Goal: Information Seeking & Learning: Learn about a topic

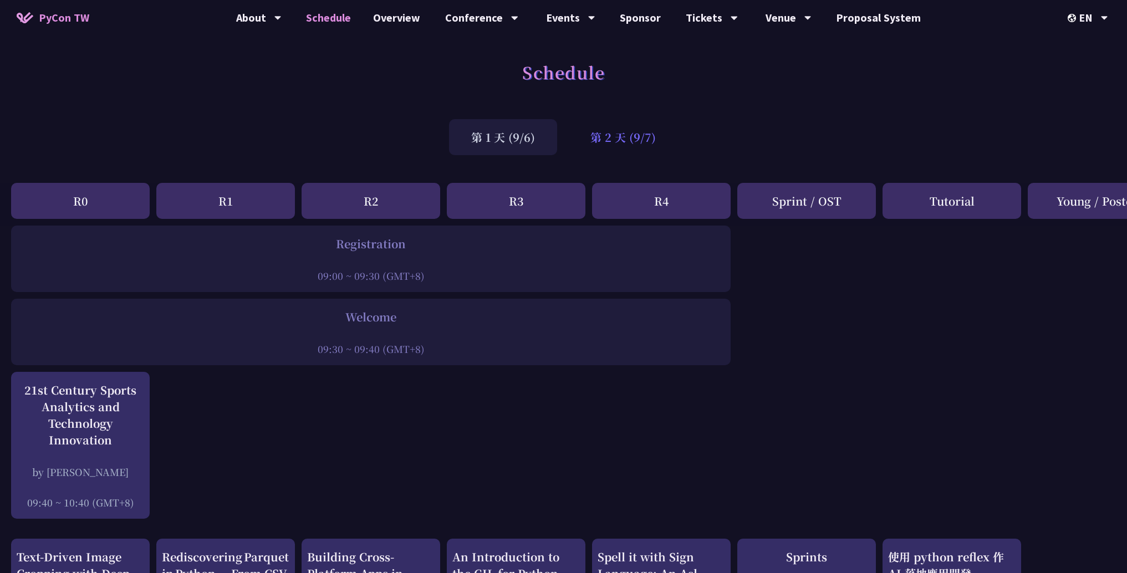
click at [641, 142] on div "第 2 天 (9/7)" at bounding box center [623, 137] width 110 height 36
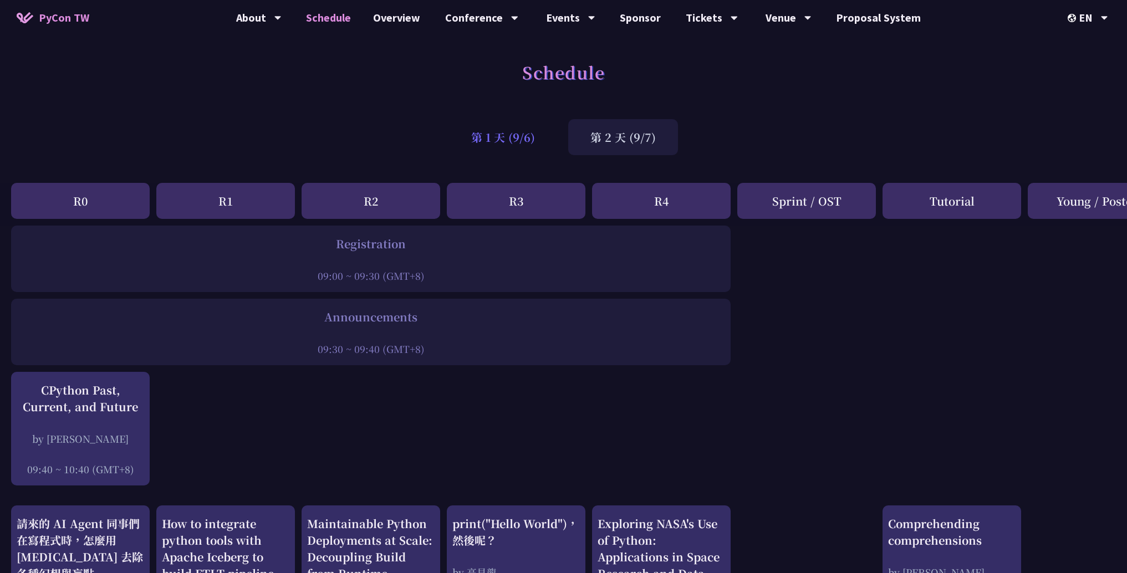
click at [540, 142] on div "第 1 天 (9/6)" at bounding box center [503, 137] width 108 height 36
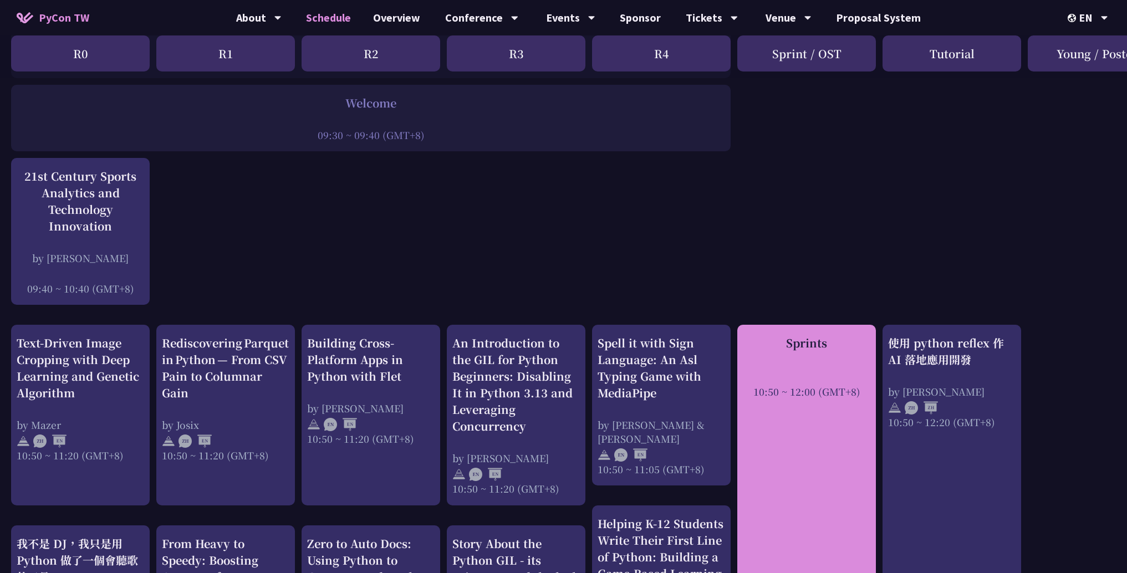
scroll to position [315, 0]
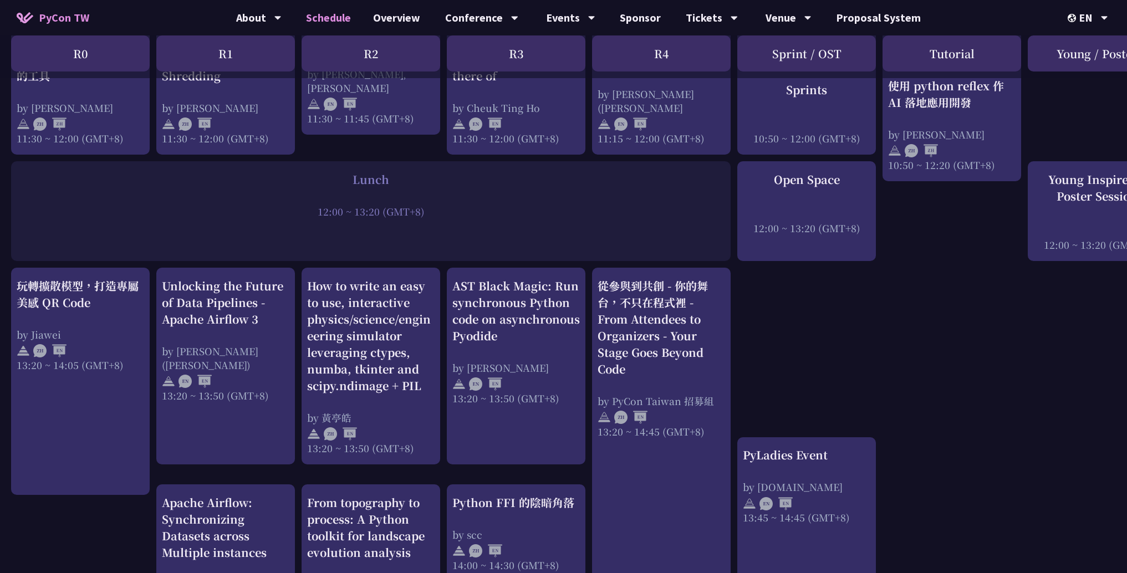
scroll to position [875, 0]
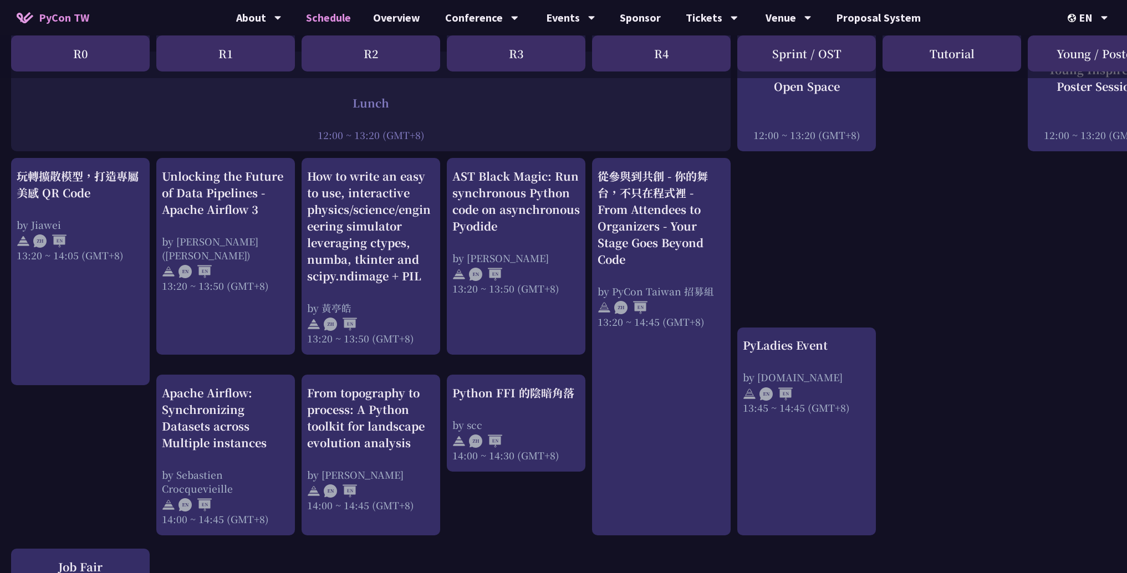
click at [920, 261] on div "An Introduction to the GIL for Python Beginners: Disabling It in Python 3.13 an…" at bounding box center [588, 253] width 1177 height 1807
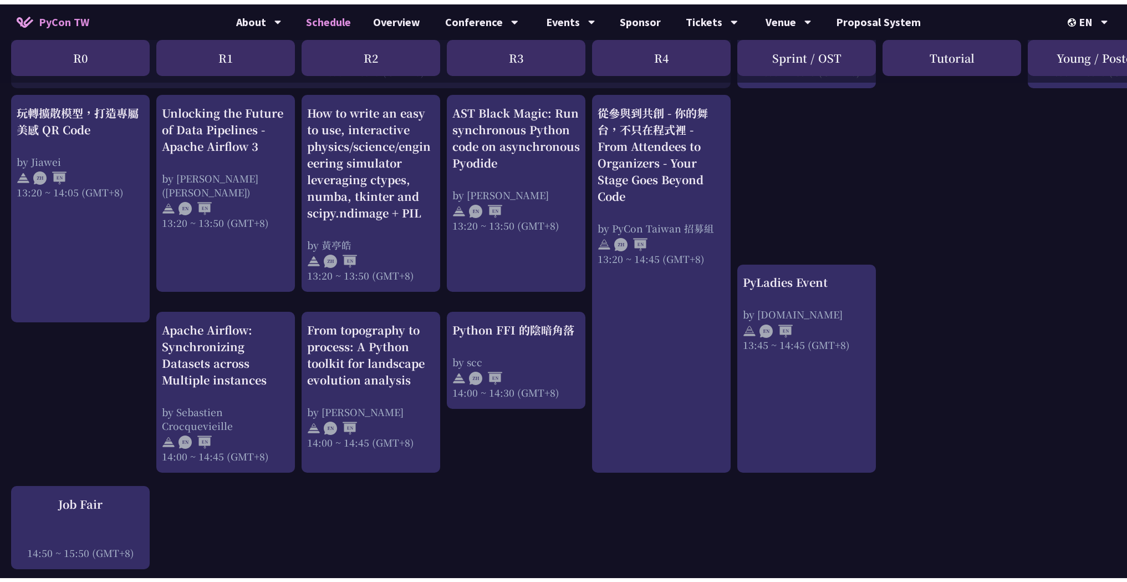
scroll to position [0, 0]
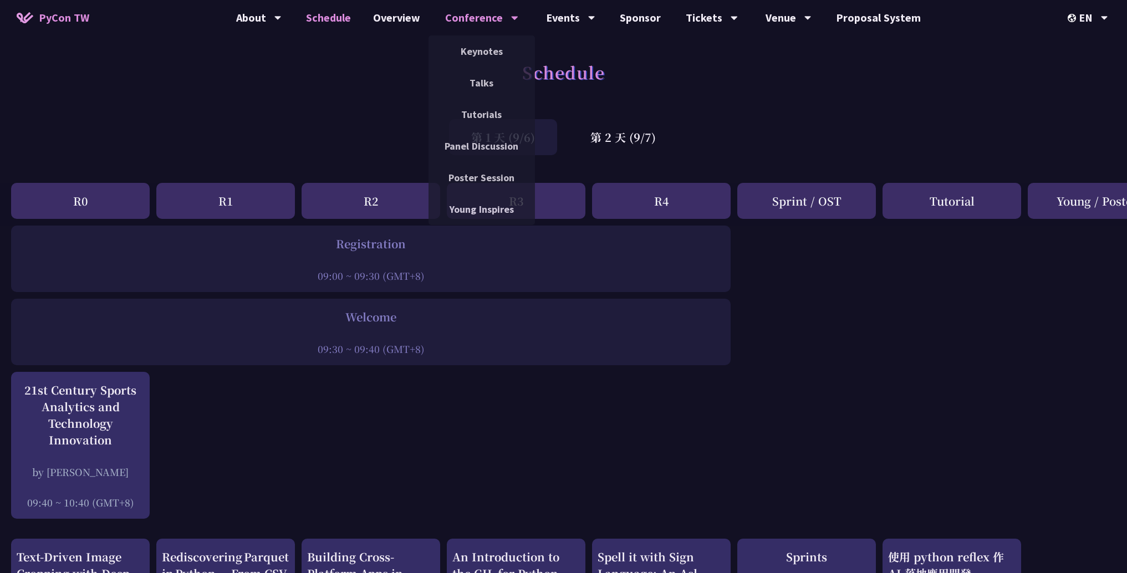
click at [462, 14] on div "Conference" at bounding box center [481, 17] width 73 height 35
click at [482, 78] on link "Talks" at bounding box center [482, 83] width 106 height 26
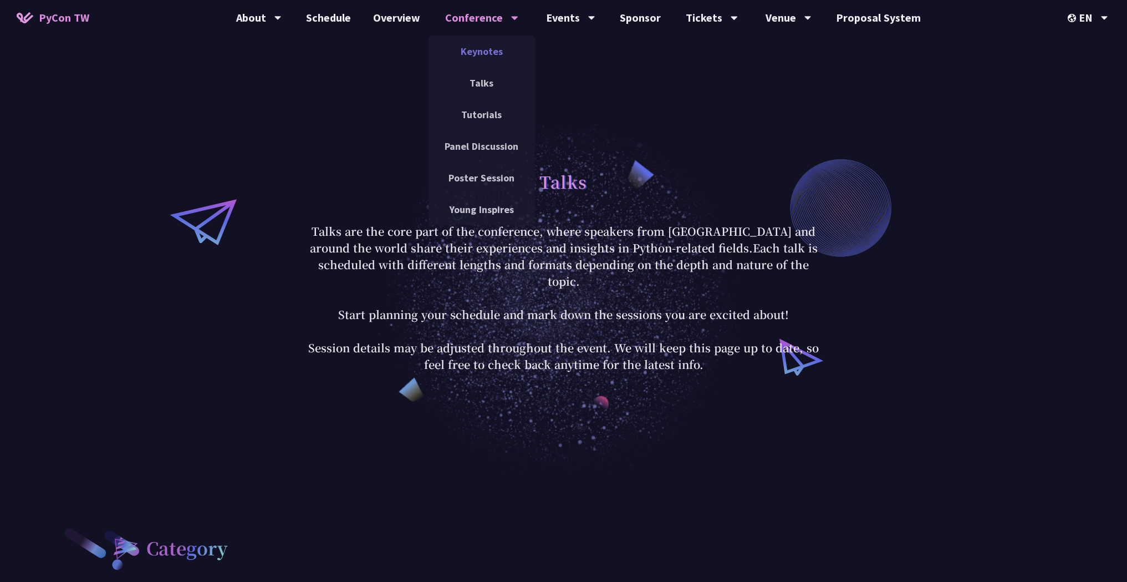
click at [487, 59] on link "Keynotes" at bounding box center [482, 51] width 106 height 26
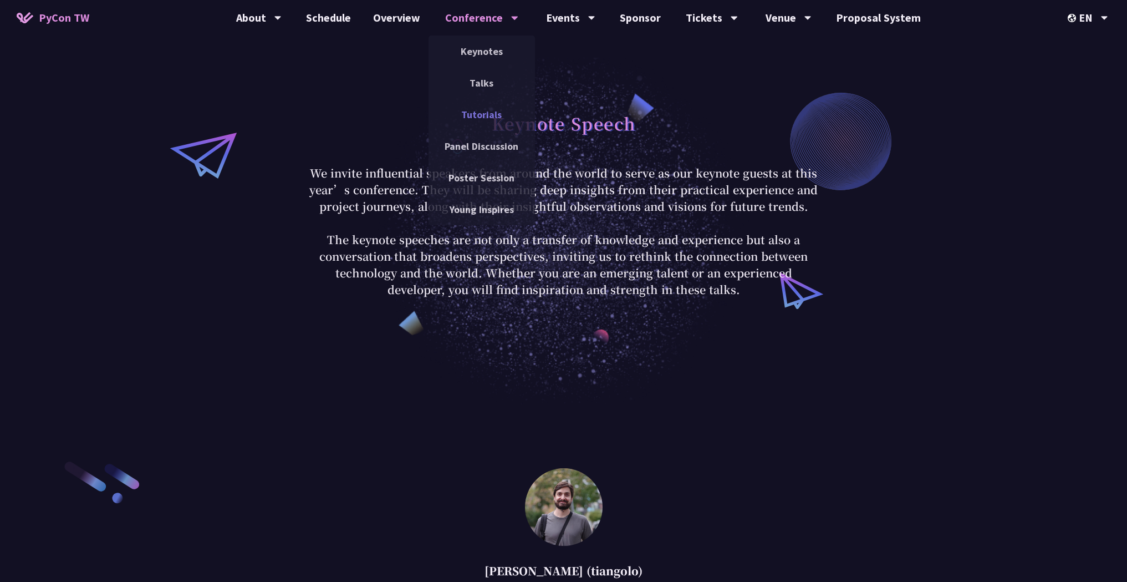
click at [492, 111] on link "Tutorials" at bounding box center [482, 114] width 106 height 26
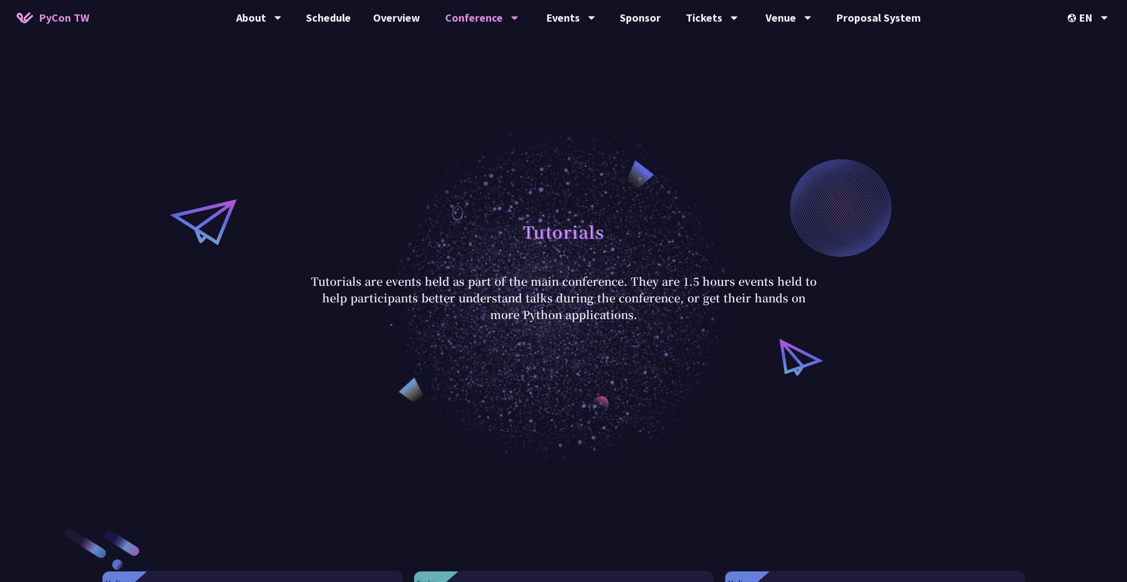
click at [487, 16] on div "Conference" at bounding box center [481, 17] width 73 height 35
click at [488, 24] on div "Conference" at bounding box center [481, 17] width 73 height 35
click at [491, 170] on link "Poster Session" at bounding box center [482, 178] width 106 height 26
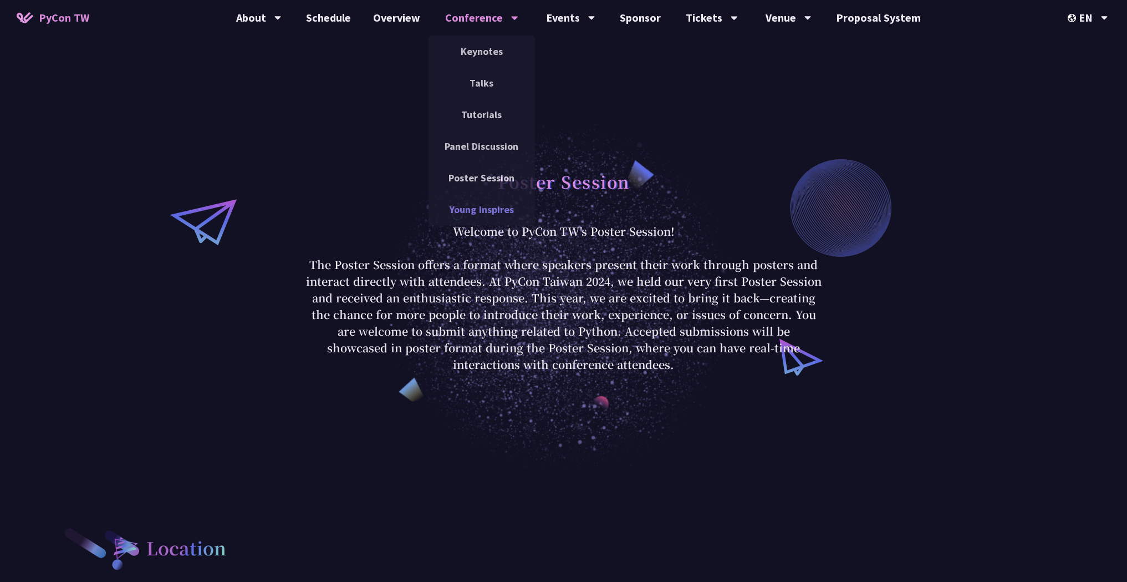
click at [478, 205] on link "Young Inspires" at bounding box center [482, 209] width 106 height 26
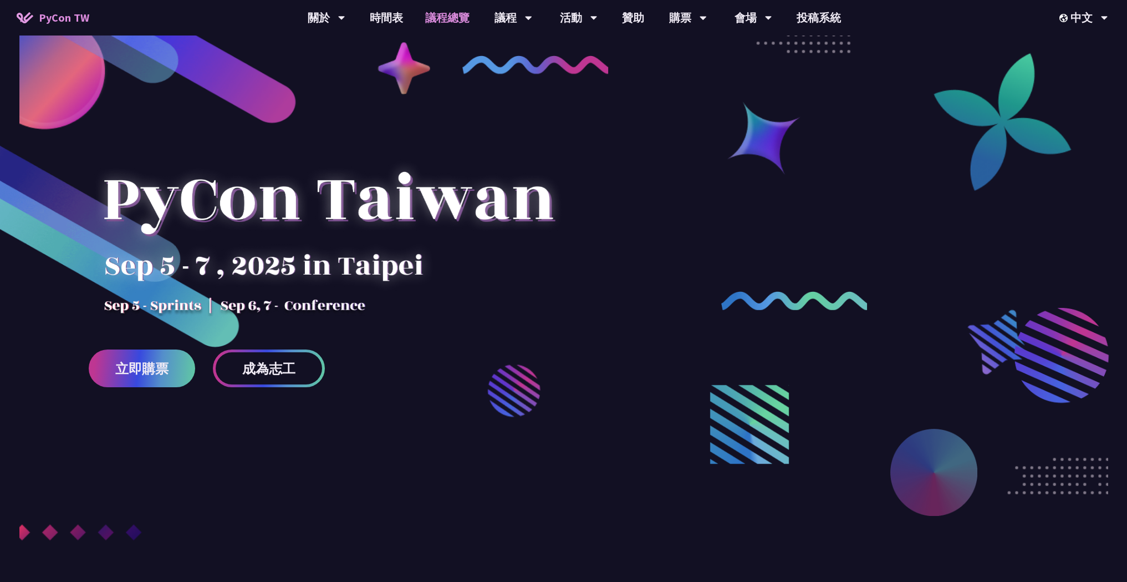
click at [440, 23] on link "議程總覽" at bounding box center [447, 17] width 67 height 35
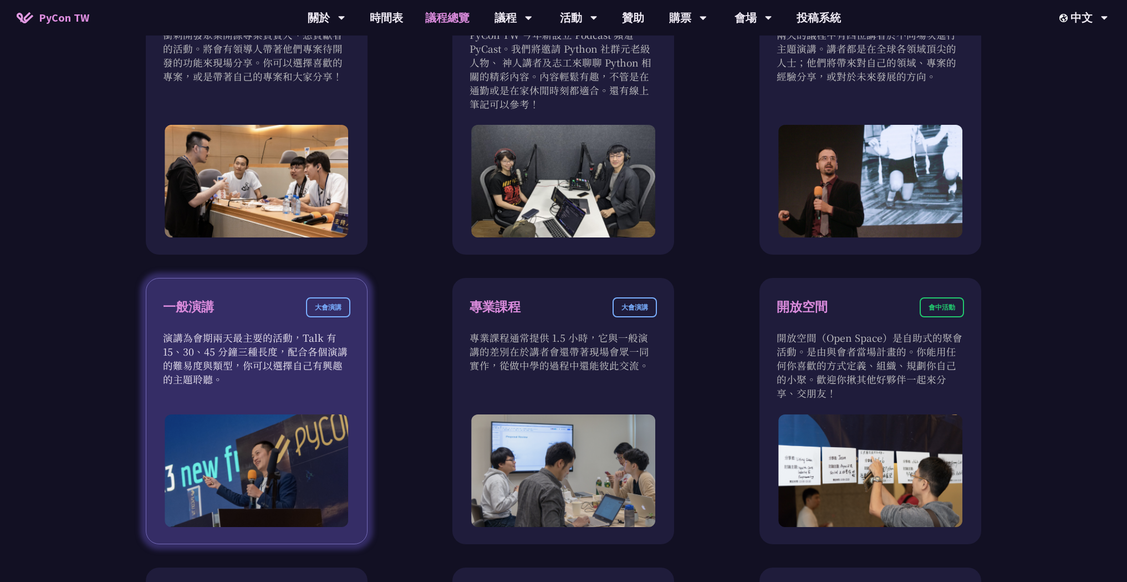
scroll to position [479, 0]
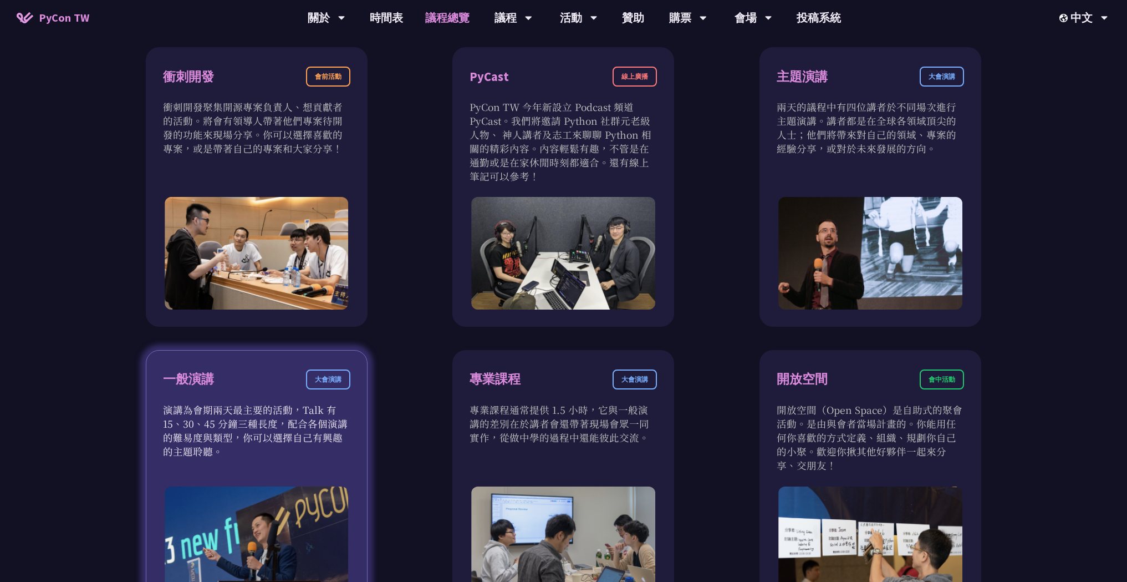
click at [195, 384] on div "一般演講" at bounding box center [188, 378] width 51 height 19
click at [338, 378] on div "大會演講" at bounding box center [328, 379] width 44 height 20
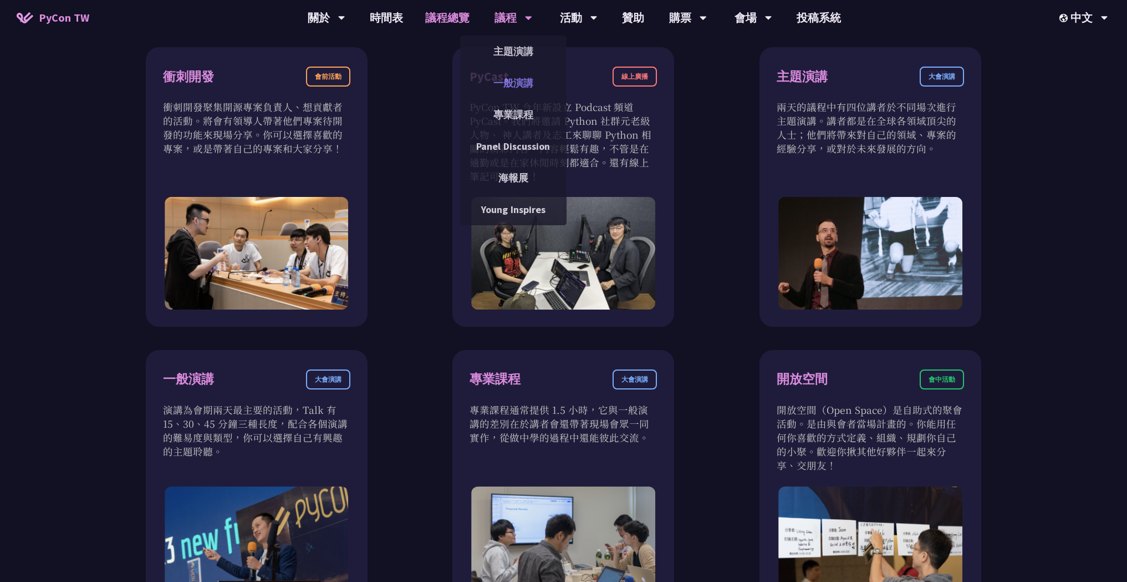
click at [503, 80] on link "一般演講" at bounding box center [513, 83] width 106 height 26
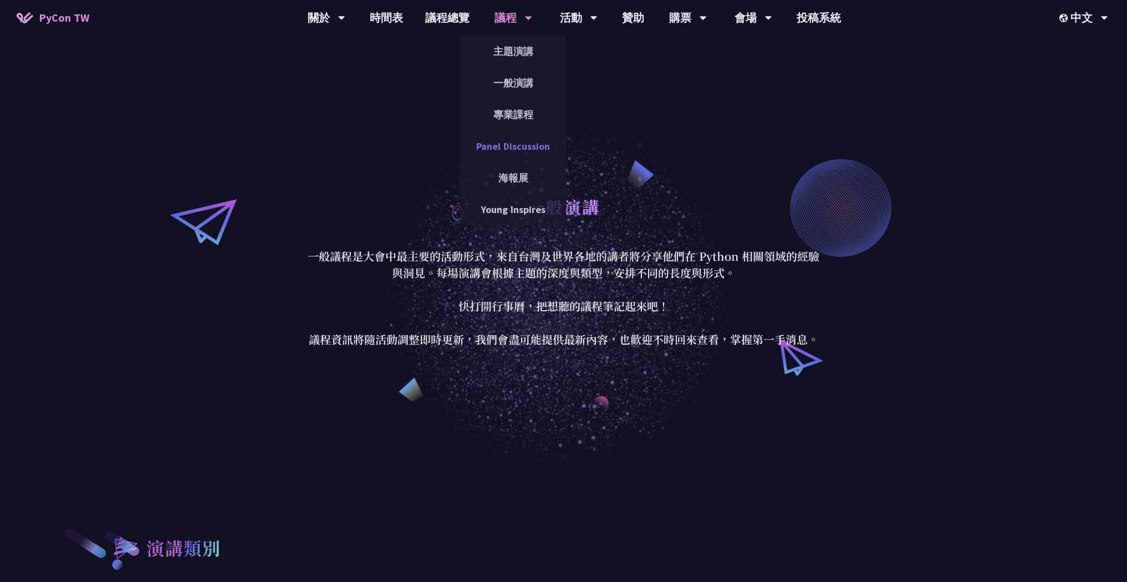
click at [507, 143] on link "Panel Discussion" at bounding box center [513, 146] width 106 height 26
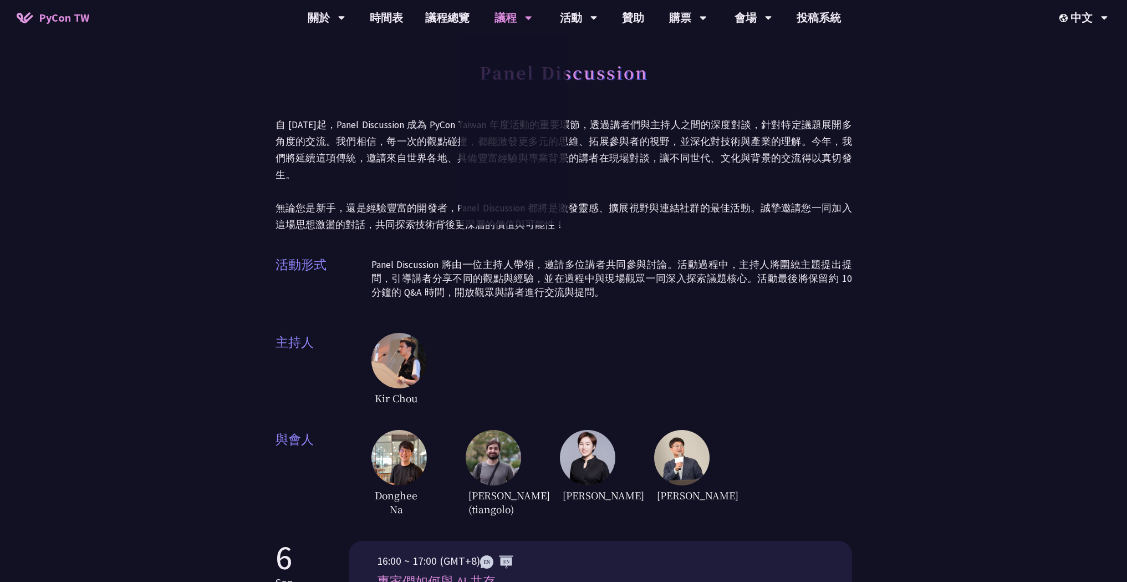
click at [667, 430] on div "[PERSON_NAME]" at bounding box center [681, 474] width 55 height 89
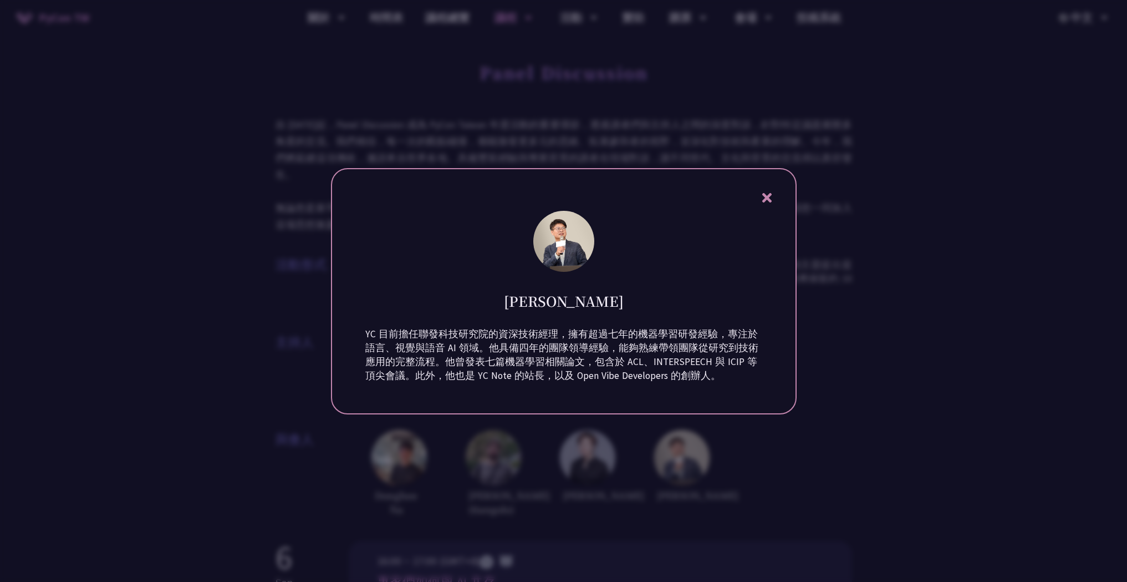
click at [828, 426] on div at bounding box center [563, 291] width 1127 height 582
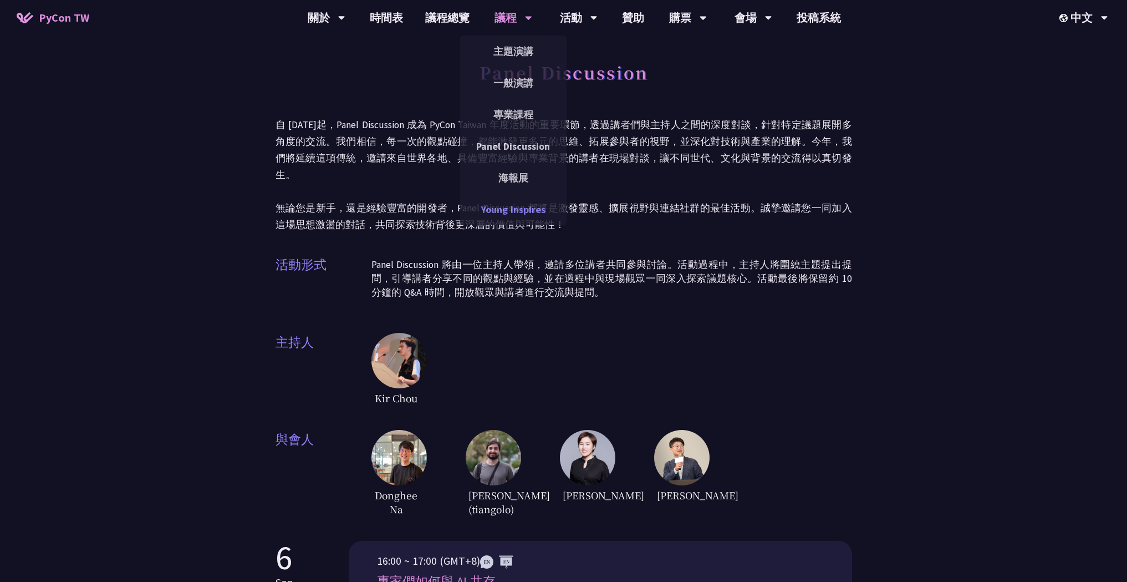
click at [513, 203] on link "Young Inspires" at bounding box center [513, 209] width 106 height 26
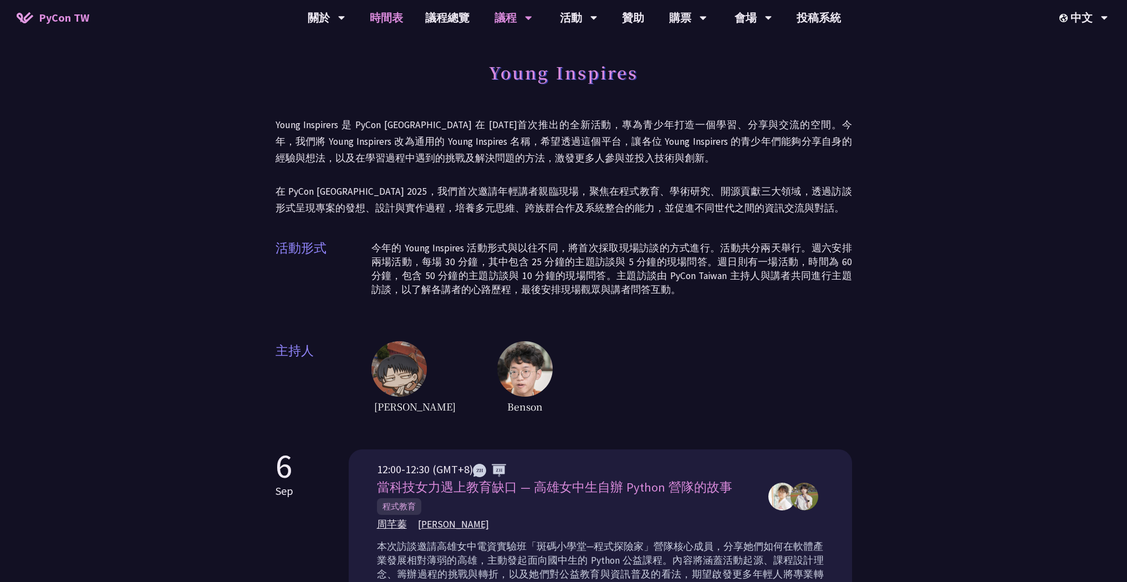
click at [402, 19] on link "時間表" at bounding box center [386, 17] width 55 height 35
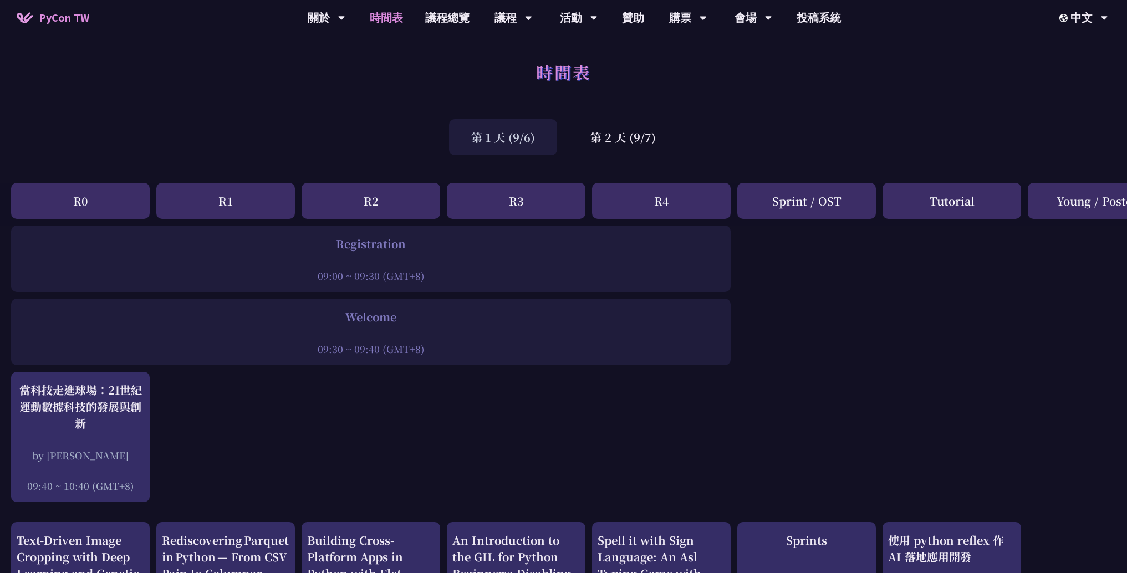
click at [513, 202] on div "R3" at bounding box center [516, 201] width 139 height 36
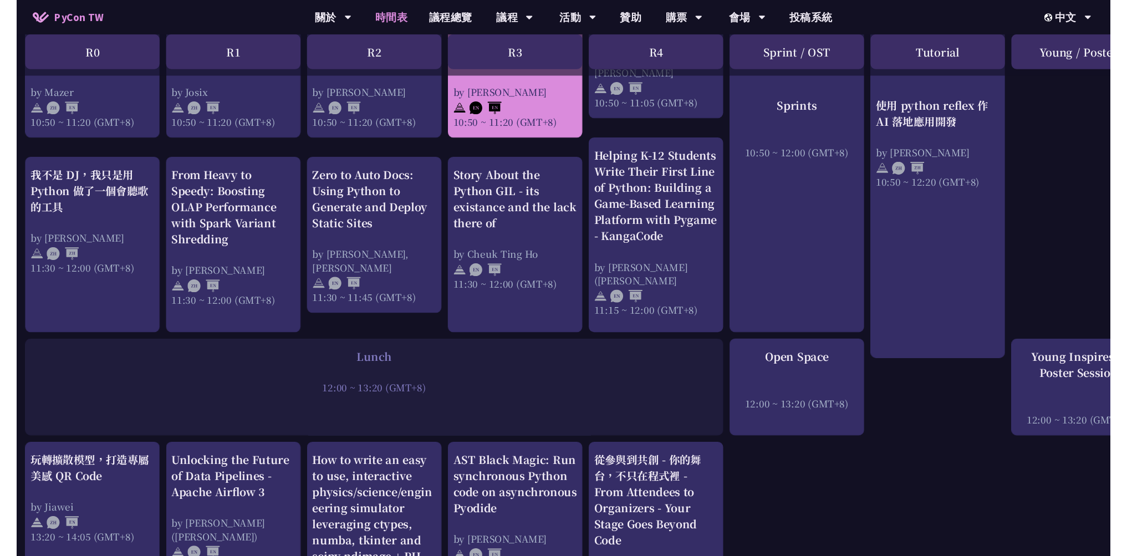
scroll to position [563, 2]
